Goal: Information Seeking & Learning: Find specific fact

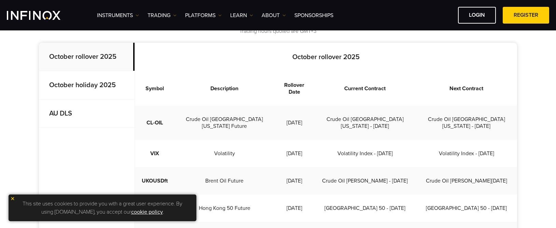
click at [70, 108] on p "AU DLS" at bounding box center [87, 113] width 96 height 28
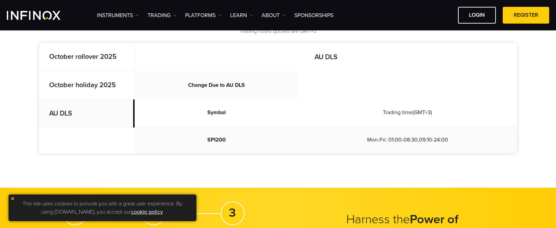
click at [109, 84] on strong "October holiday 2025" at bounding box center [82, 85] width 67 height 8
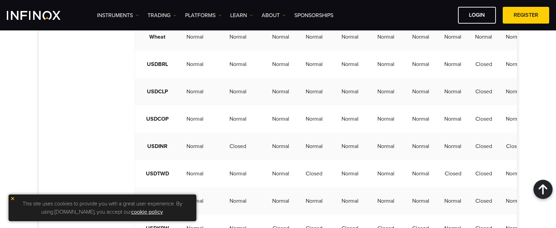
scroll to position [1469, 0]
drag, startPoint x: 546, startPoint y: 89, endPoint x: 547, endPoint y: 74, distance: 14.4
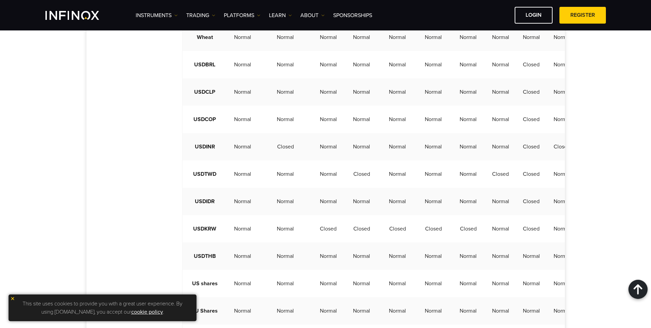
click at [526, 77] on td "Closed" at bounding box center [531, 64] width 31 height 27
click at [205, 77] on td "USDBRL" at bounding box center [204, 64] width 45 height 27
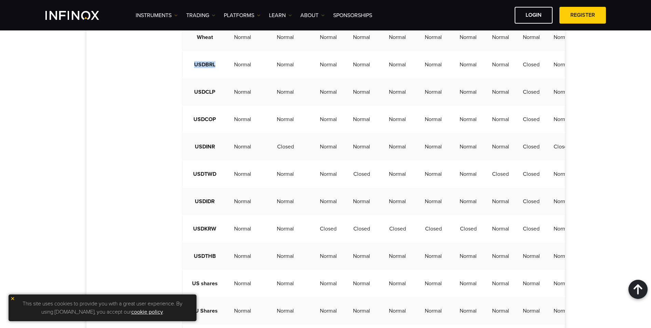
copy td "USDBRL"
click at [200, 102] on td "USDCLP" at bounding box center [204, 91] width 45 height 27
click at [206, 133] on td "USDCOP" at bounding box center [204, 119] width 45 height 27
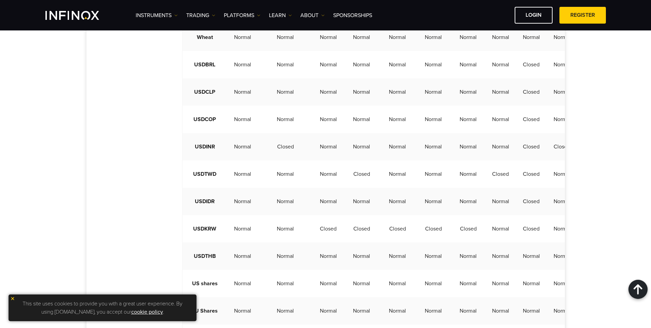
click at [211, 160] on td "USDINR" at bounding box center [204, 146] width 45 height 27
copy td "USDINR"
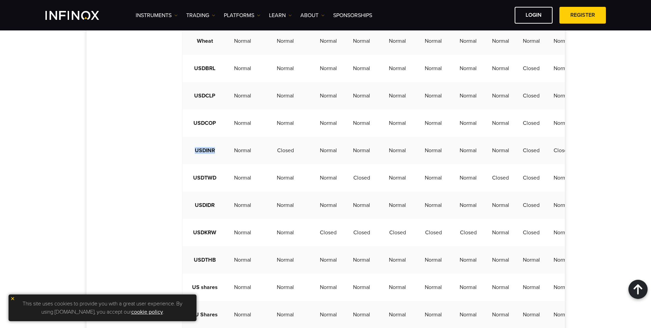
scroll to position [1469, 0]
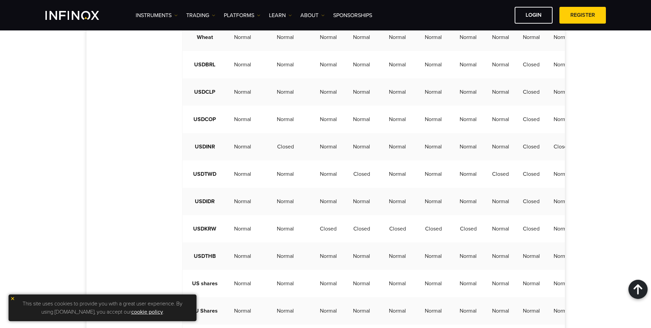
click at [211, 215] on td "USDIDR" at bounding box center [204, 201] width 45 height 27
copy td "USDIDR"
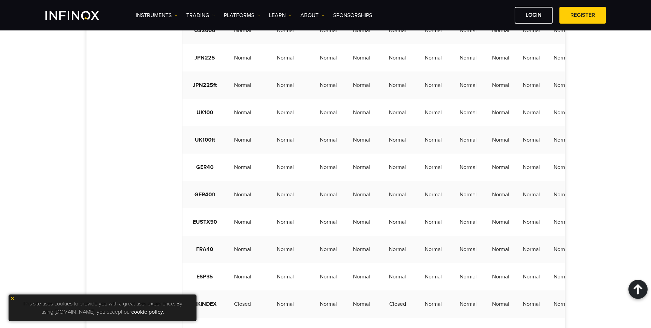
scroll to position [376, 0]
